Goal: Information Seeking & Learning: Learn about a topic

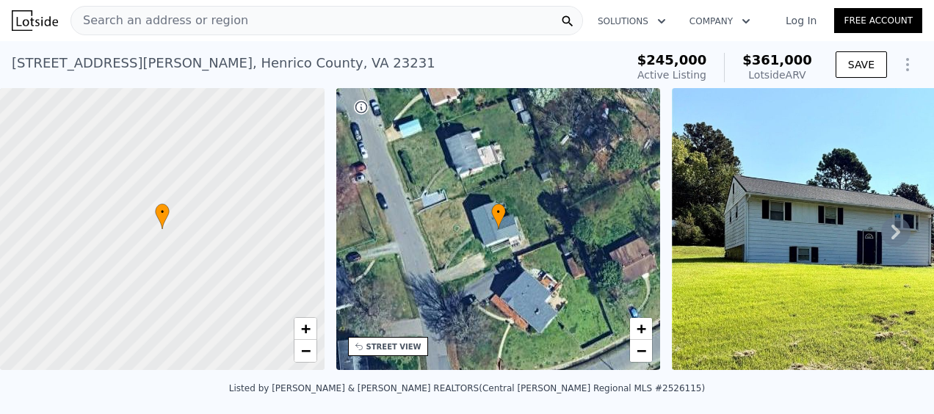
click at [202, 21] on span "Search an address or region" at bounding box center [159, 21] width 177 height 18
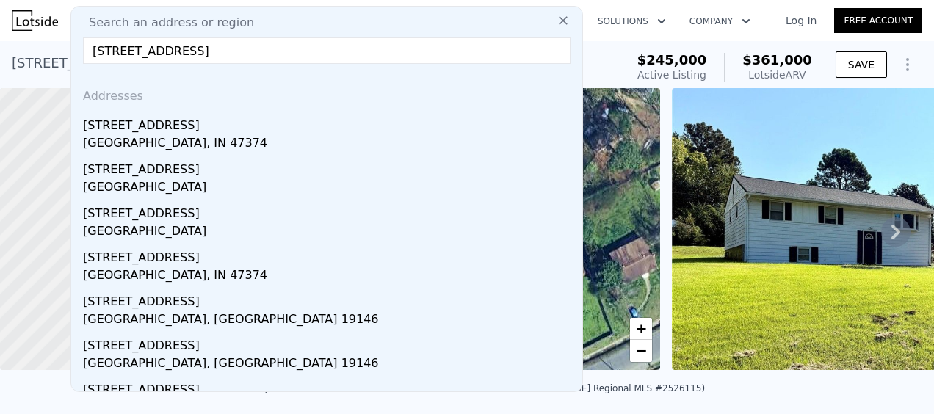
type input "[STREET_ADDRESS]"
click at [153, 219] on div "[STREET_ADDRESS]" at bounding box center [329, 210] width 493 height 23
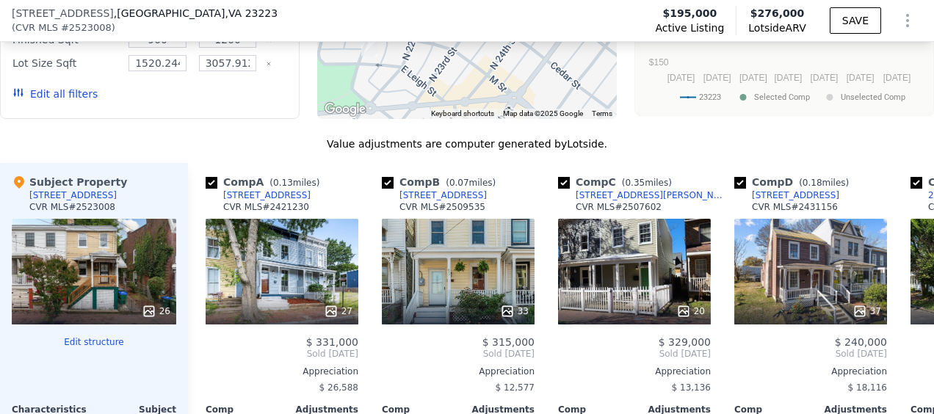
scroll to position [1395, 0]
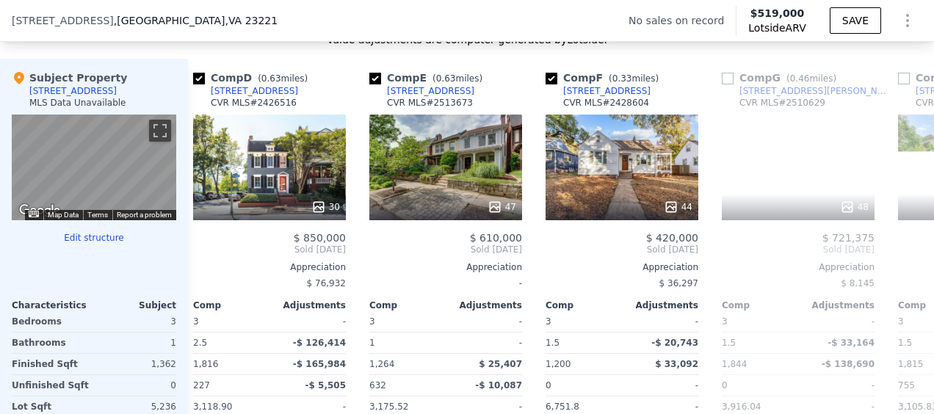
scroll to position [1463, 0]
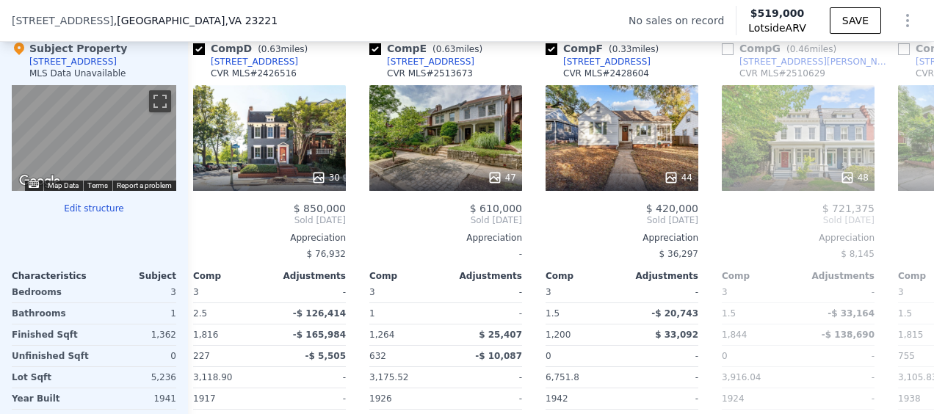
click at [457, 142] on div "47" at bounding box center [445, 138] width 153 height 106
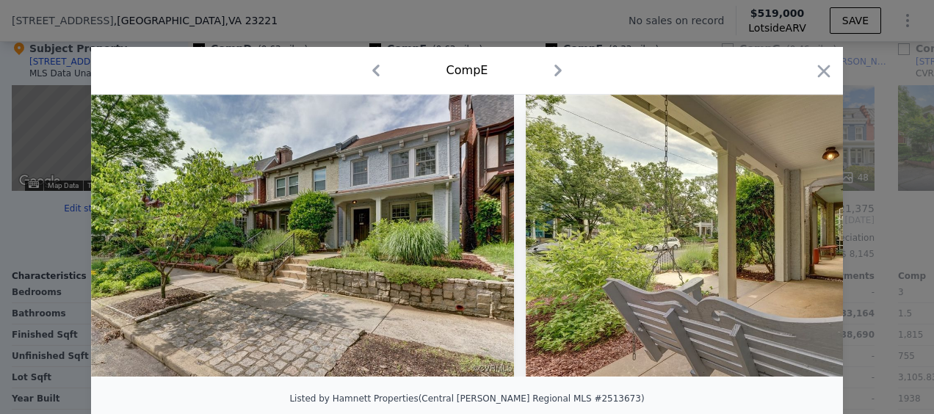
click at [797, 242] on icon at bounding box center [804, 235] width 29 height 29
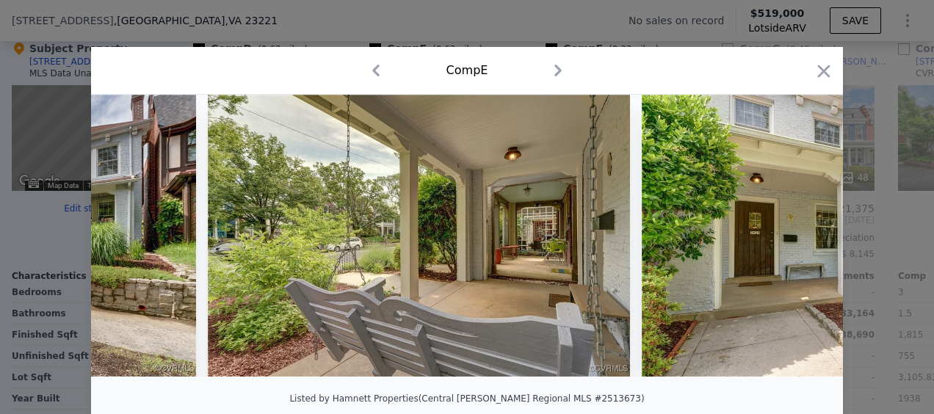
scroll to position [0, 352]
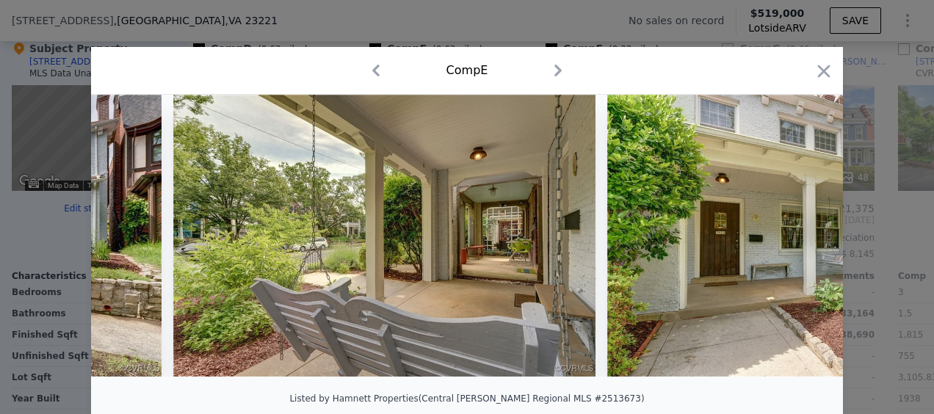
click at [800, 240] on icon at bounding box center [804, 235] width 9 height 15
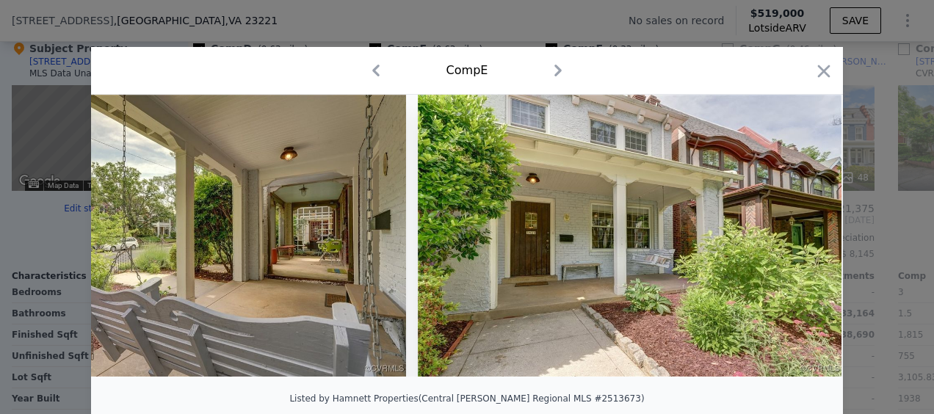
scroll to position [0, 705]
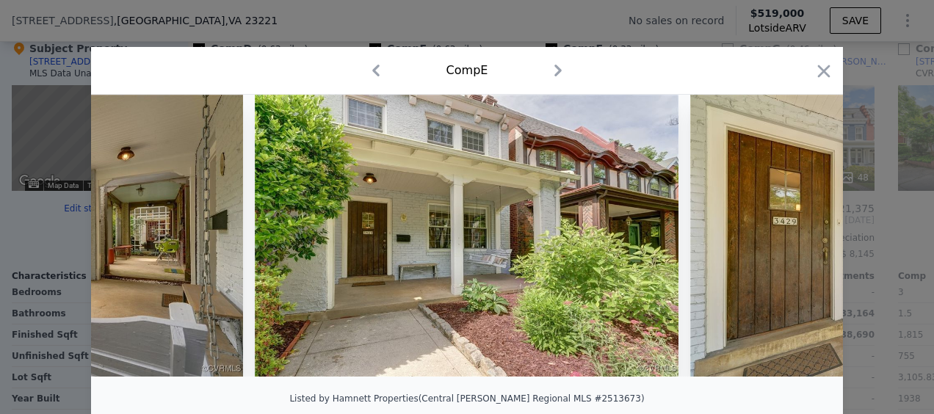
click at [800, 240] on icon at bounding box center [804, 235] width 9 height 15
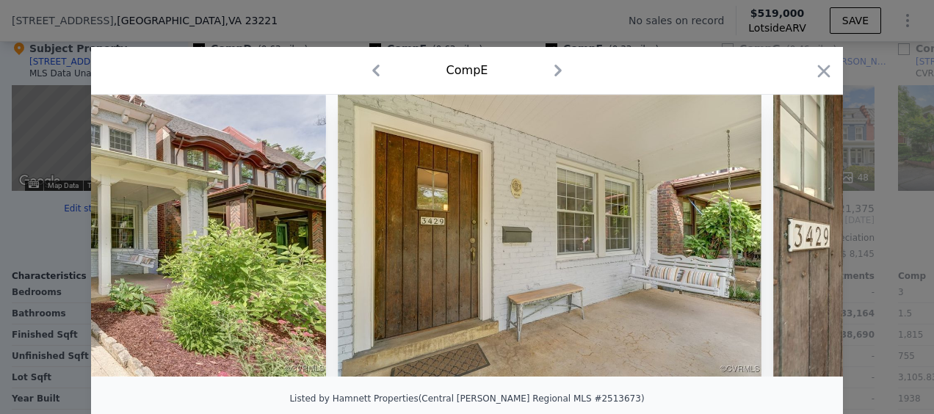
click at [800, 240] on icon at bounding box center [804, 235] width 9 height 15
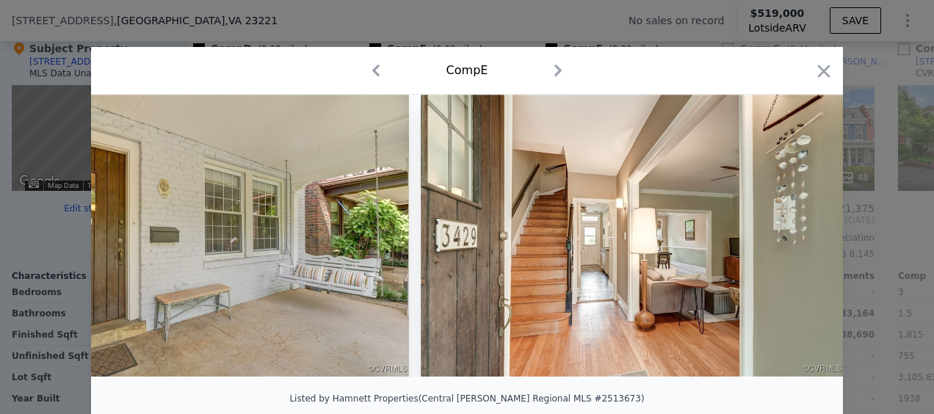
click at [800, 240] on icon at bounding box center [804, 235] width 9 height 15
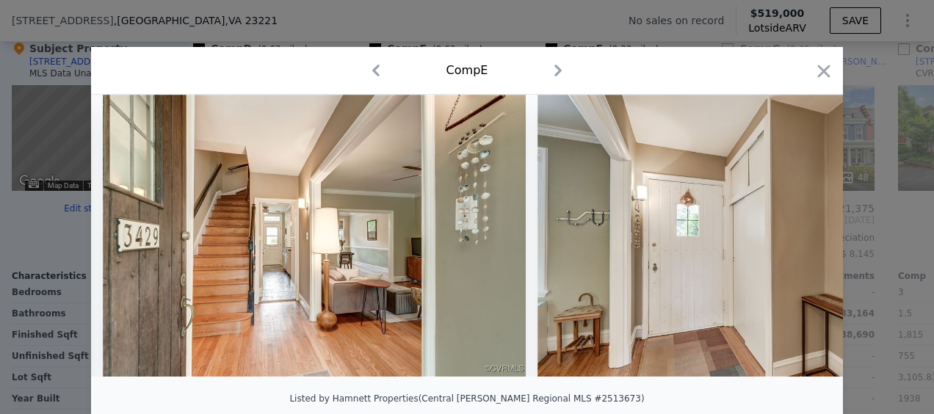
scroll to position [0, 1762]
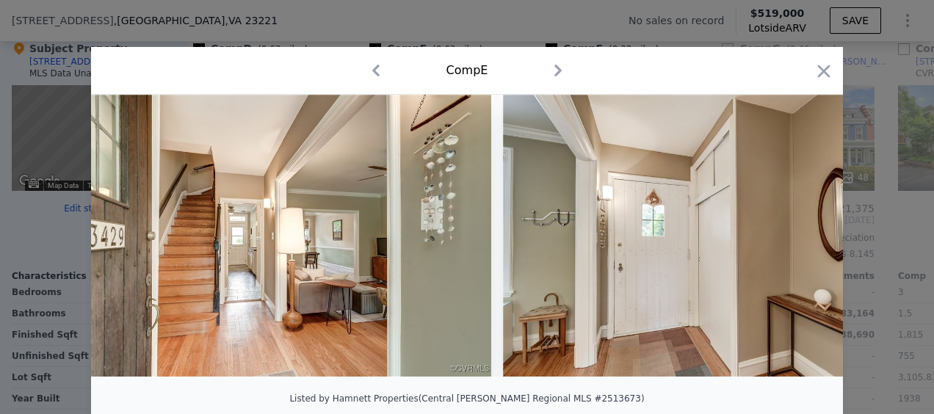
click at [799, 240] on div at bounding box center [467, 236] width 752 height 282
click at [800, 240] on icon at bounding box center [804, 235] width 9 height 15
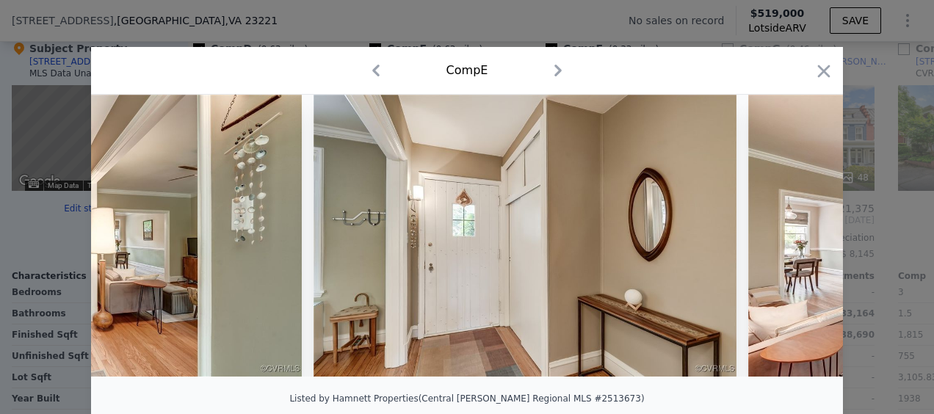
scroll to position [0, 2115]
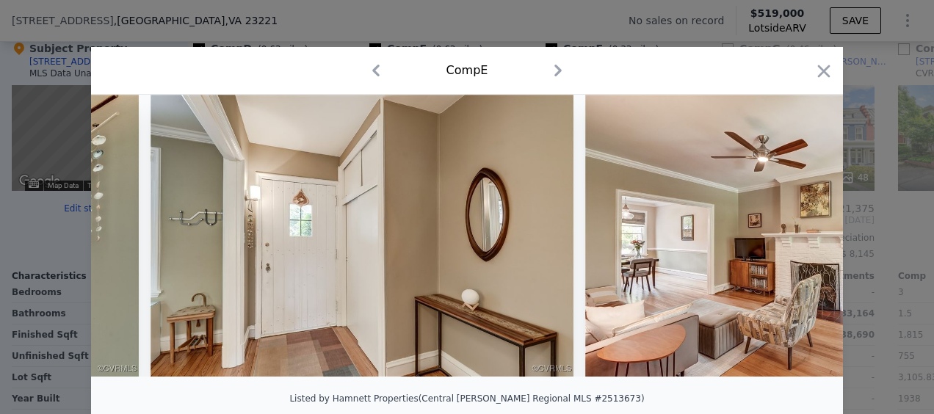
click at [799, 240] on div at bounding box center [467, 236] width 752 height 282
click at [819, 75] on icon "button" at bounding box center [824, 71] width 21 height 21
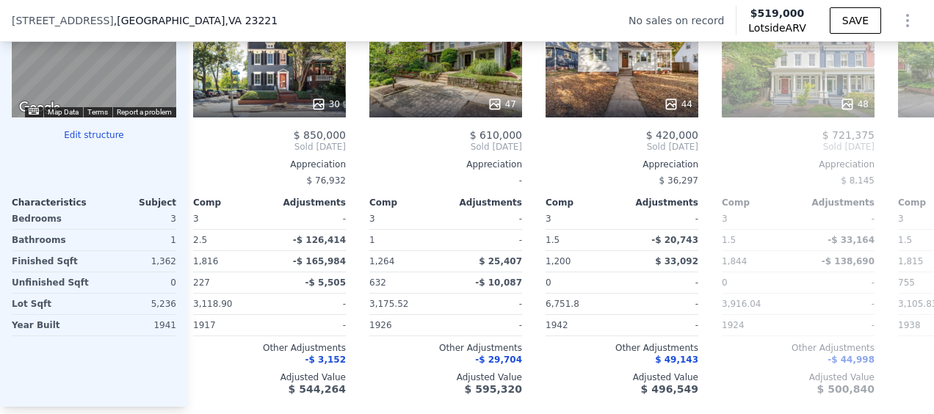
scroll to position [1463, 0]
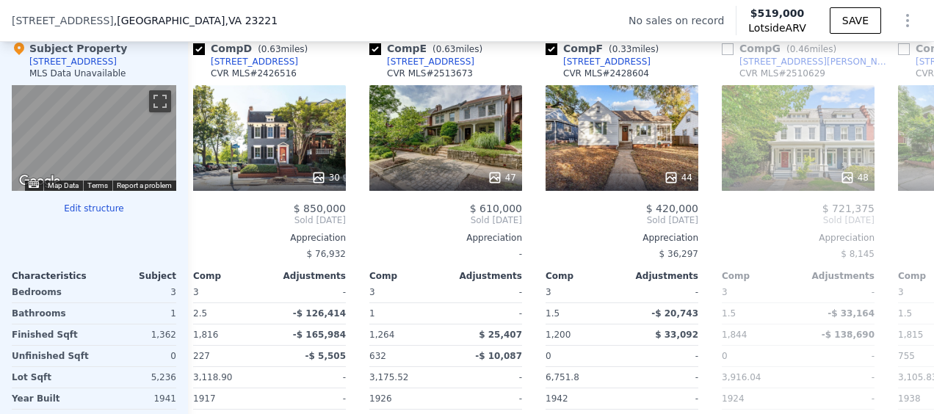
click at [622, 156] on div "44" at bounding box center [622, 138] width 153 height 106
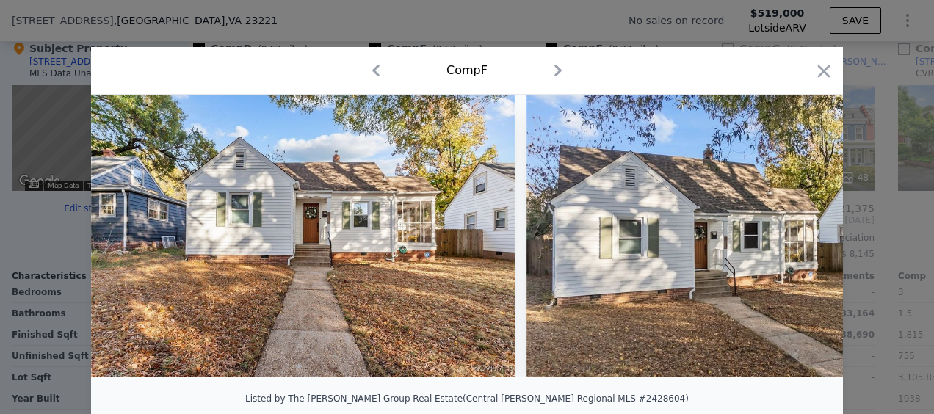
click at [794, 239] on icon at bounding box center [804, 235] width 29 height 29
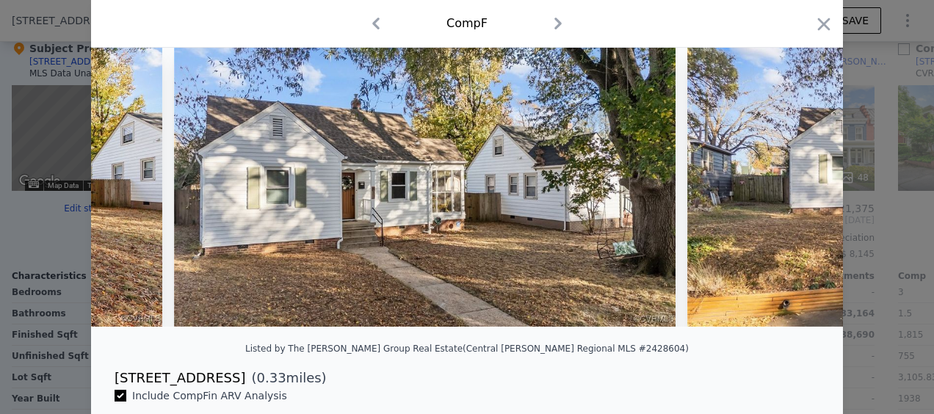
scroll to position [73, 0]
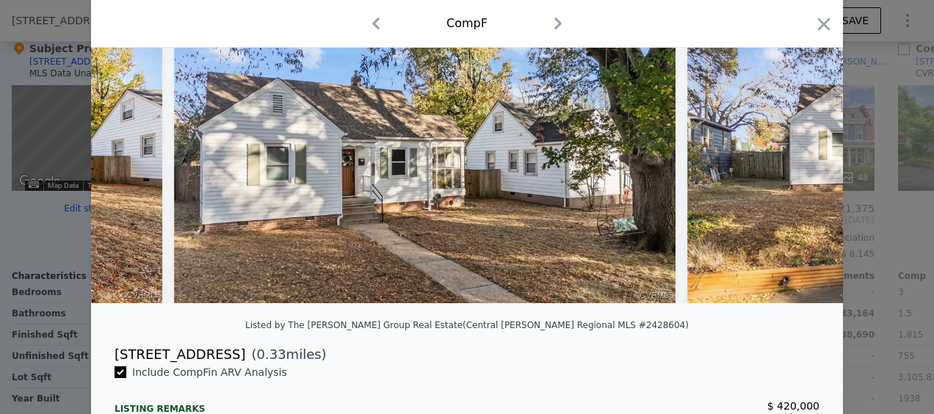
click at [802, 172] on icon at bounding box center [804, 162] width 29 height 29
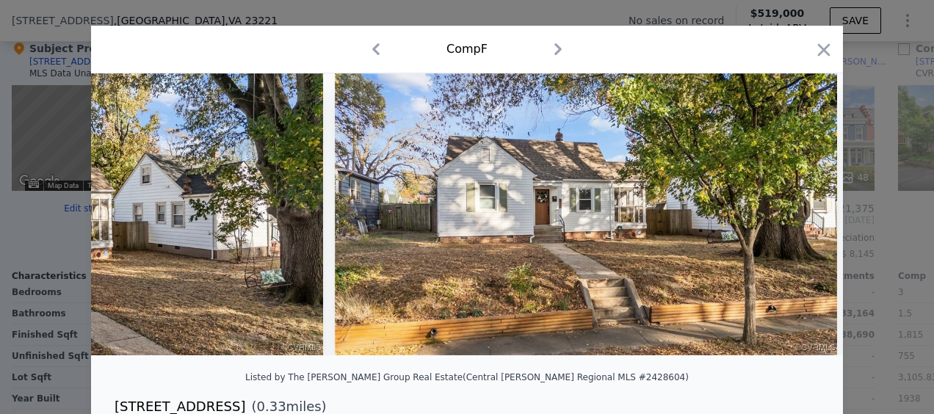
scroll to position [0, 0]
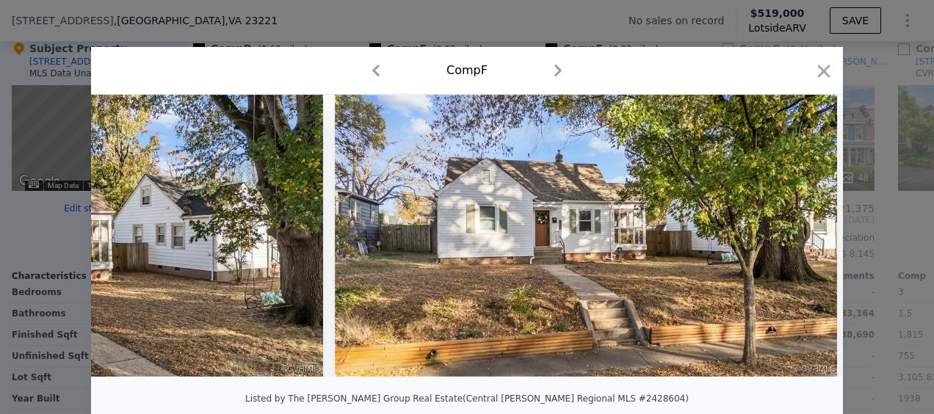
click at [580, 251] on img at bounding box center [586, 236] width 502 height 282
click at [802, 242] on icon at bounding box center [804, 235] width 9 height 15
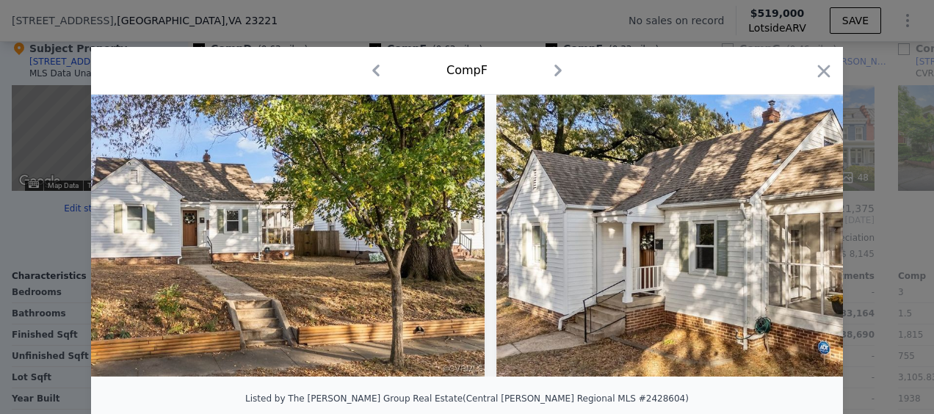
click at [802, 242] on icon at bounding box center [804, 235] width 9 height 15
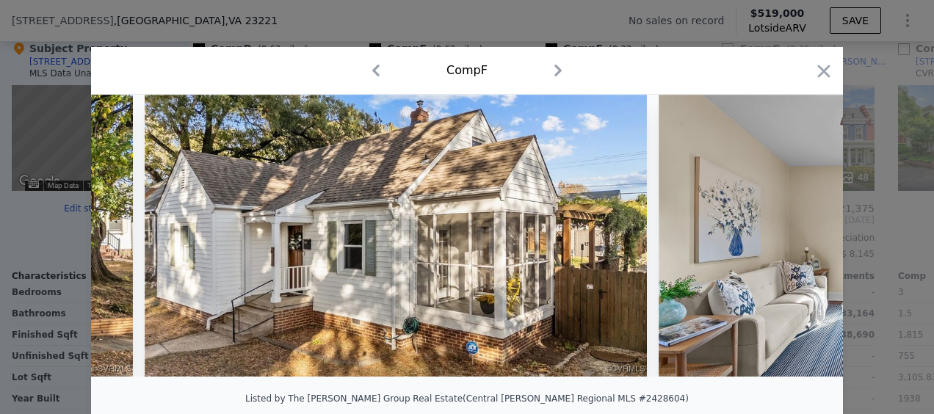
scroll to position [0, 1410]
click at [800, 236] on icon at bounding box center [804, 235] width 9 height 15
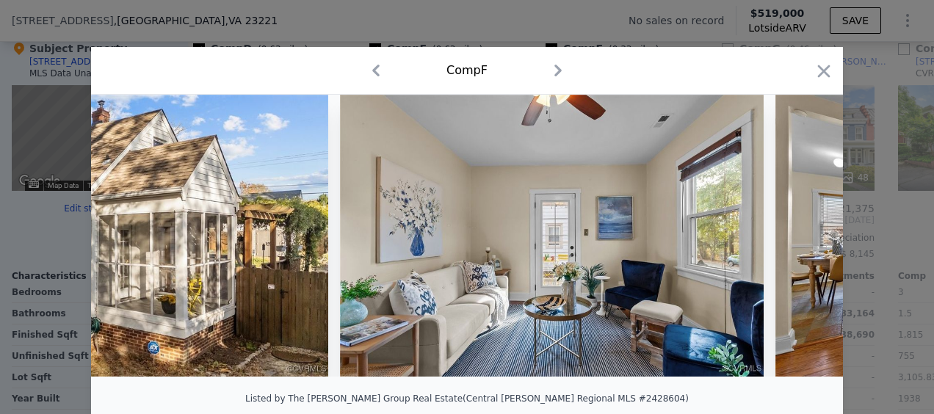
scroll to position [0, 1762]
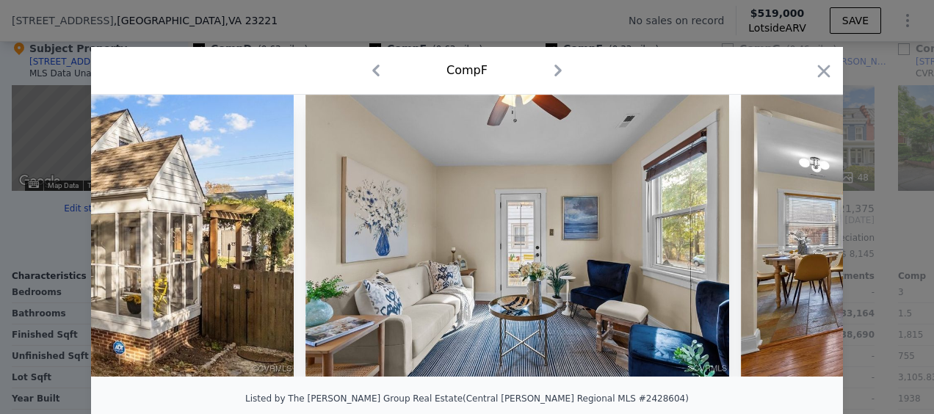
click at [800, 236] on icon at bounding box center [804, 235] width 9 height 15
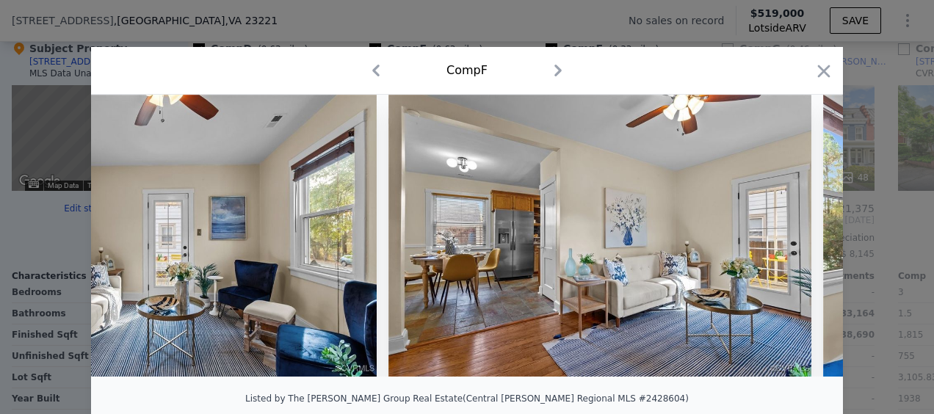
click at [800, 237] on icon at bounding box center [804, 235] width 9 height 15
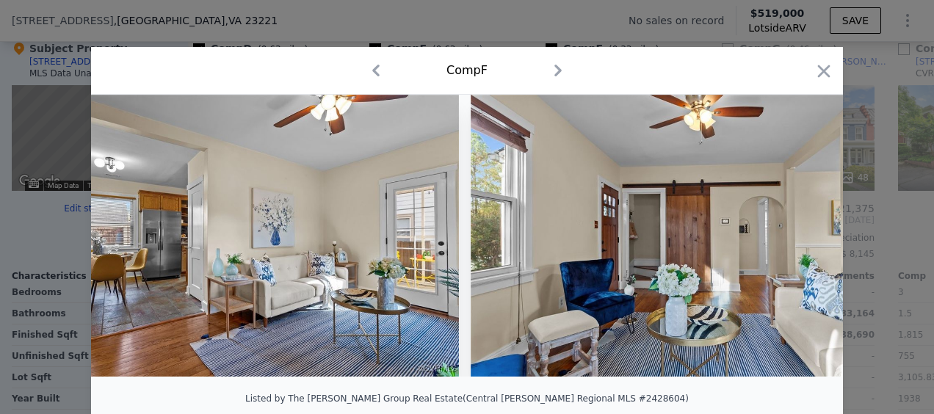
click at [800, 237] on icon at bounding box center [804, 235] width 9 height 15
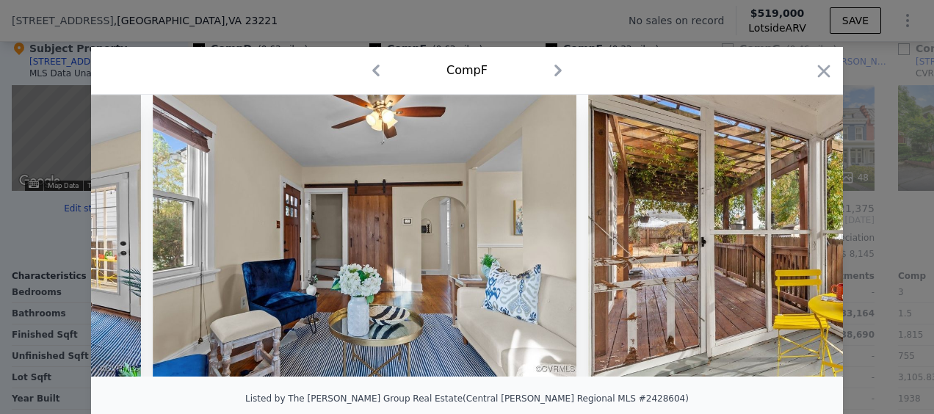
scroll to position [0, 2819]
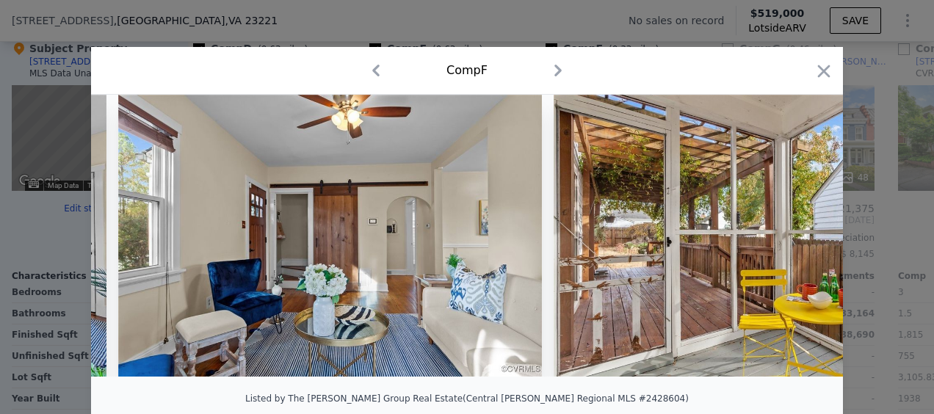
click at [814, 77] on icon "button" at bounding box center [824, 71] width 21 height 21
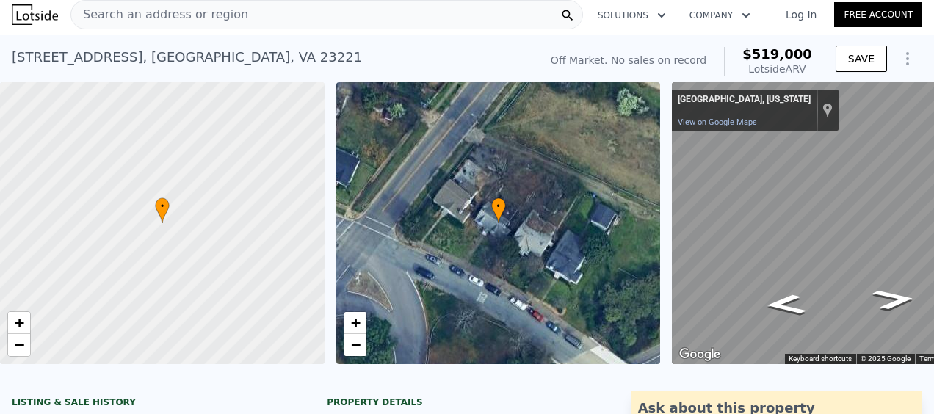
scroll to position [5, 0]
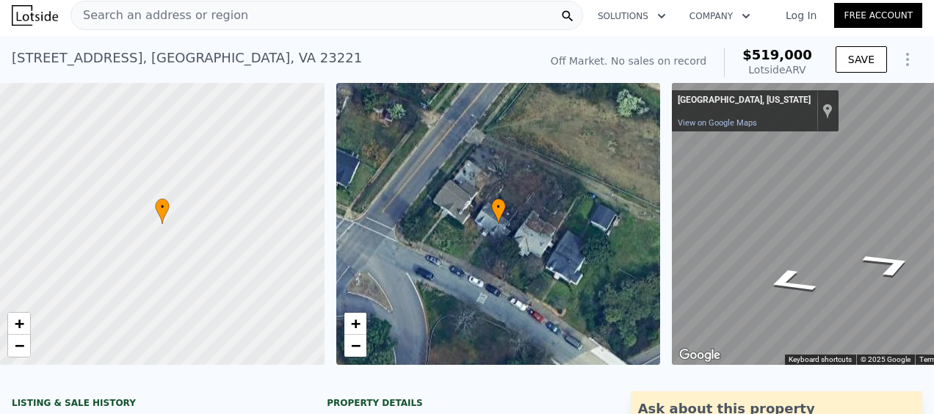
click at [741, 241] on div "Map" at bounding box center [840, 224] width 336 height 282
click at [728, 231] on div "Map" at bounding box center [840, 224] width 336 height 282
drag, startPoint x: 795, startPoint y: 280, endPoint x: 923, endPoint y: 307, distance: 130.5
click at [930, 311] on div "Search an address or region Solutions Company Open main menu Log In Free Accoun…" at bounding box center [467, 207] width 934 height 414
click at [931, 295] on div "Search an address or region Solutions Company Open main menu Log In Free Accoun…" at bounding box center [467, 207] width 934 height 414
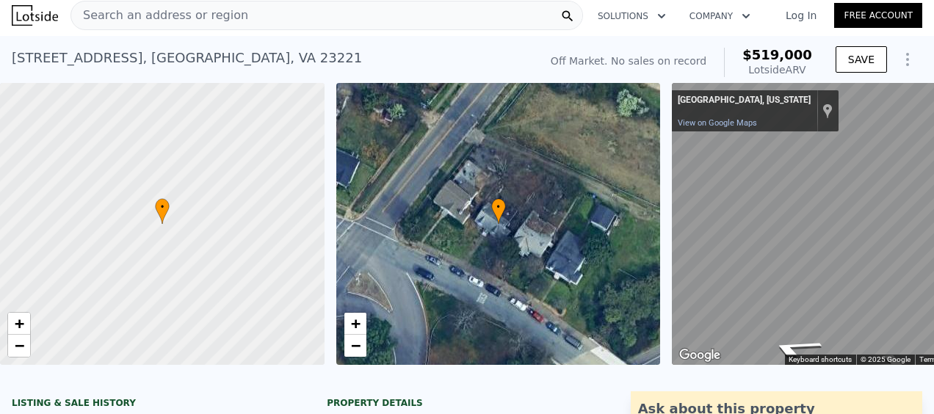
click at [413, 288] on div "• + − • + − ← Move left → Move right ↑ Move up ↓ Move down + Zoom in - Zoom out…" at bounding box center [467, 224] width 934 height 282
click at [628, 186] on div "• + − • + − ← Move left → Move right ↑ Move up ↓ Move down + Zoom in - Zoom out…" at bounding box center [467, 224] width 934 height 282
click at [590, 242] on div "• + − • + − ← Move left → Move right ↑ Move up ↓ Move down + Zoom in - Zoom out…" at bounding box center [467, 224] width 934 height 282
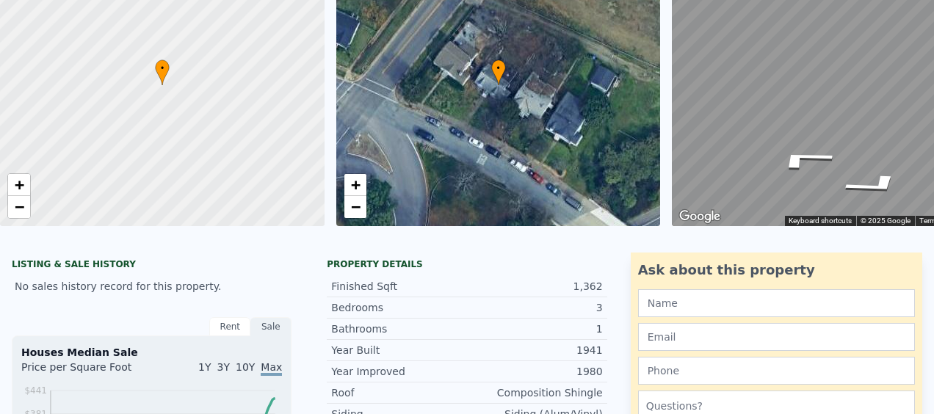
scroll to position [0, 0]
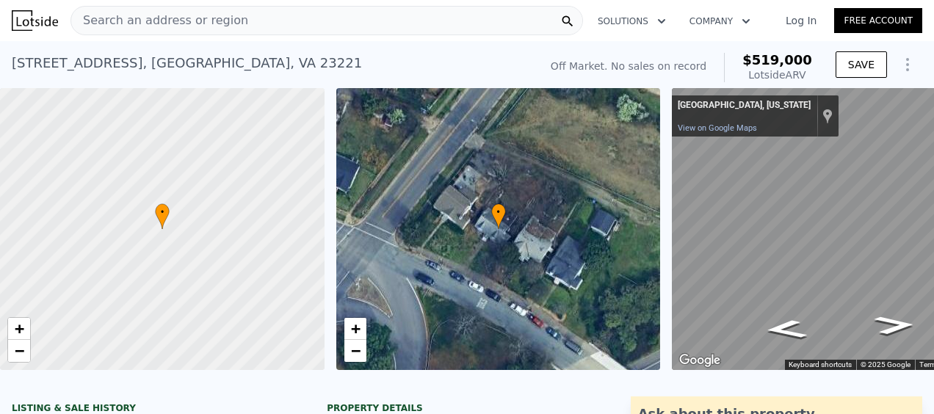
click at [596, 256] on div "• + − • + − ← Move left → Move right ↑ Move up ↓ Move down + Zoom in - Zoom out…" at bounding box center [467, 229] width 934 height 282
click at [595, 222] on div "• + − • + − ← Move left → Move right ↑ Move up ↓ Move down + Zoom in - Zoom out…" at bounding box center [467, 229] width 934 height 282
click at [529, 247] on div "• + − • + − ← Move left → Move right ↑ Move up ↓ Move down + Zoom in - Zoom out…" at bounding box center [467, 229] width 934 height 282
click at [582, 294] on div "• + − • + − ← Move left → Move right ↑ Move up ↓ Move down + Zoom in - Zoom out…" at bounding box center [467, 229] width 934 height 282
click at [710, 223] on div "Map" at bounding box center [840, 229] width 336 height 282
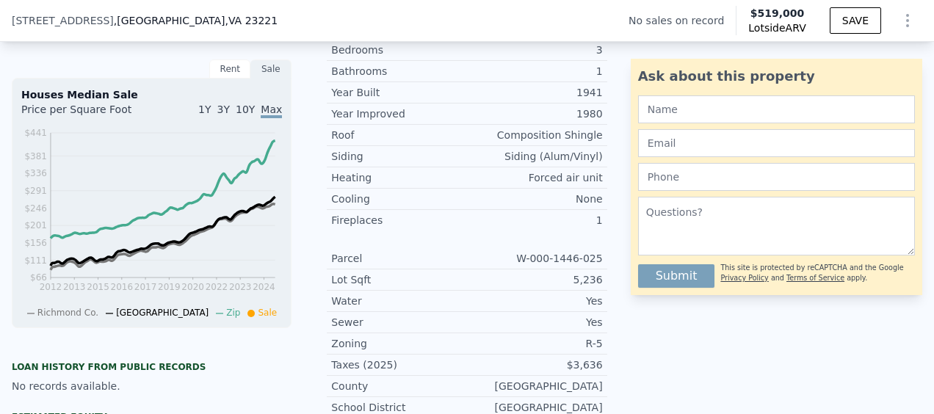
scroll to position [361, 0]
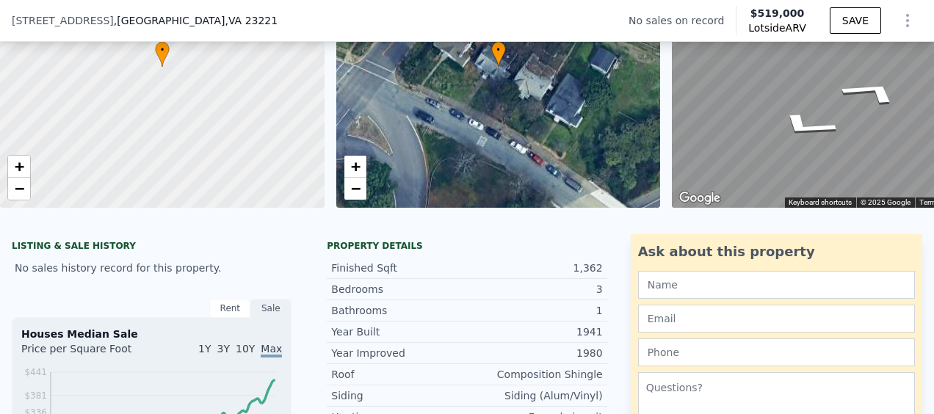
click at [467, 382] on div "Composition Shingle" at bounding box center [535, 374] width 136 height 15
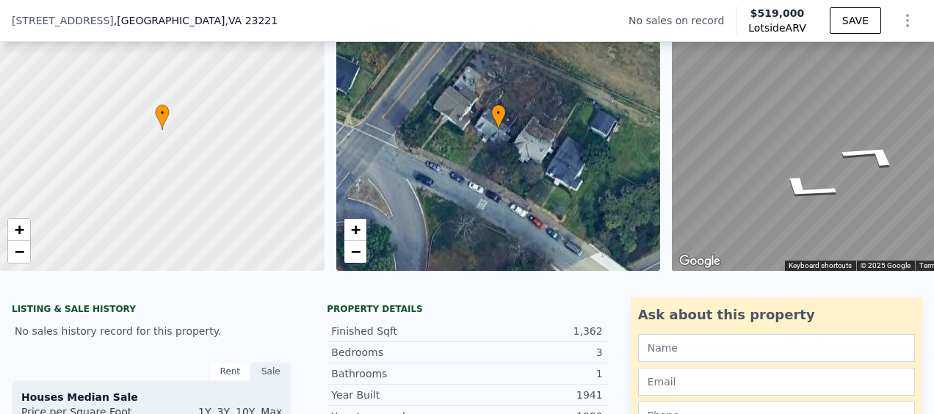
scroll to position [5, 0]
